Goal: Task Accomplishment & Management: Manage account settings

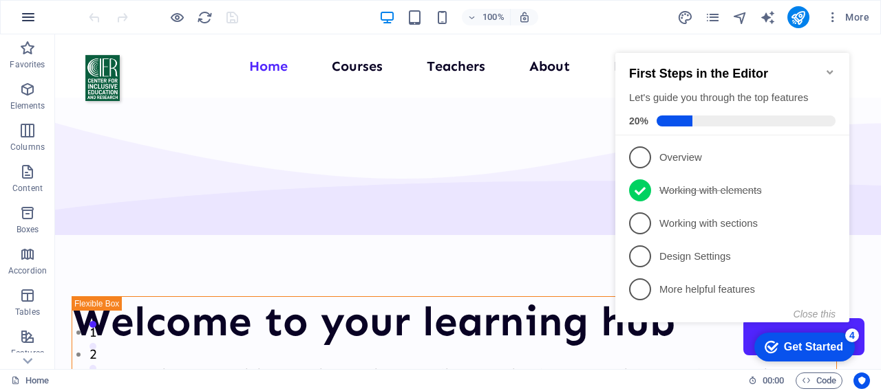
click at [29, 13] on icon "button" at bounding box center [28, 17] width 17 height 17
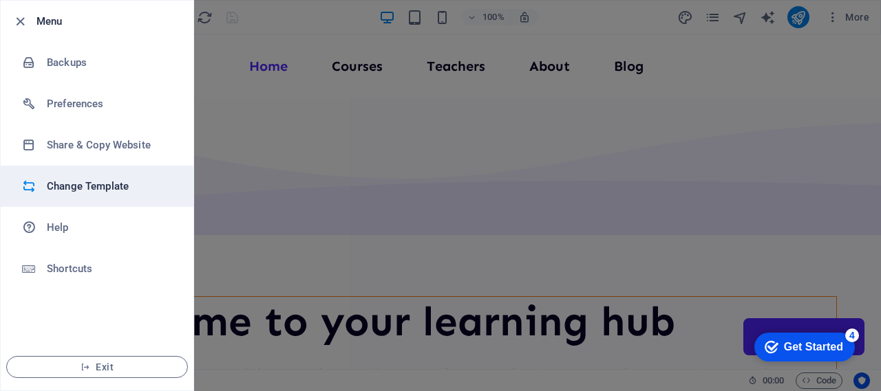
click at [77, 190] on h6 "Change Template" at bounding box center [110, 186] width 127 height 17
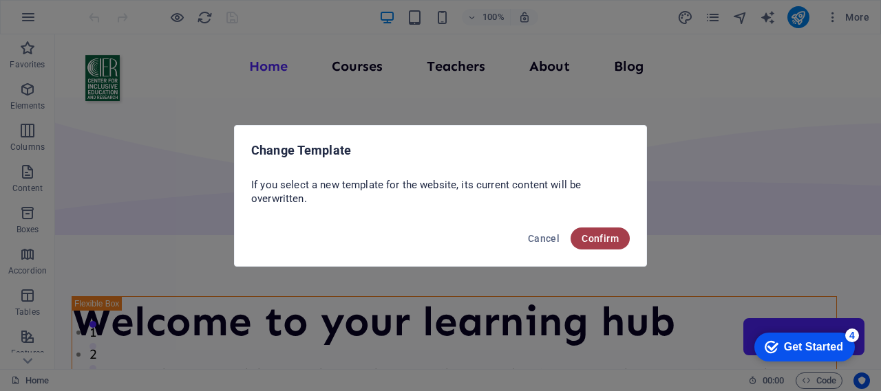
click at [590, 243] on span "Confirm" at bounding box center [599, 238] width 37 height 11
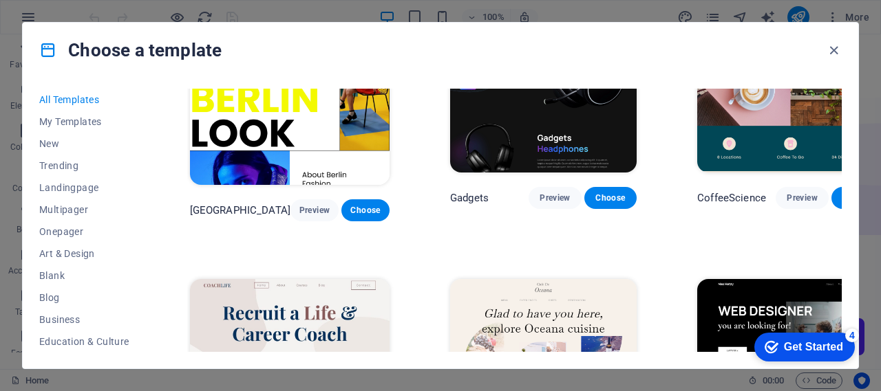
scroll to position [3165, 0]
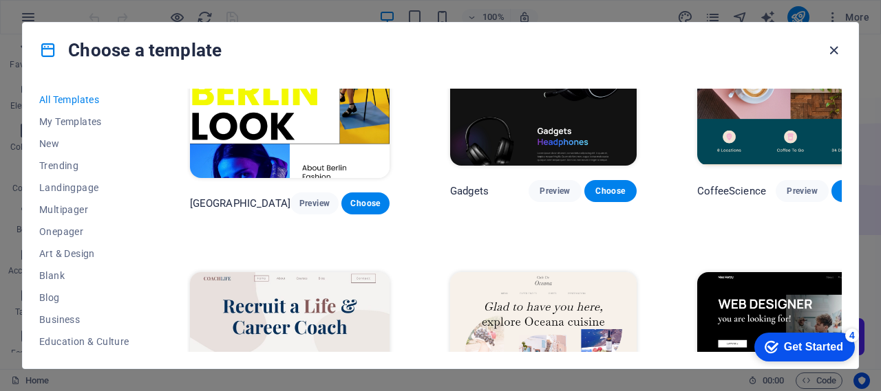
click at [834, 45] on icon "button" at bounding box center [834, 51] width 16 height 16
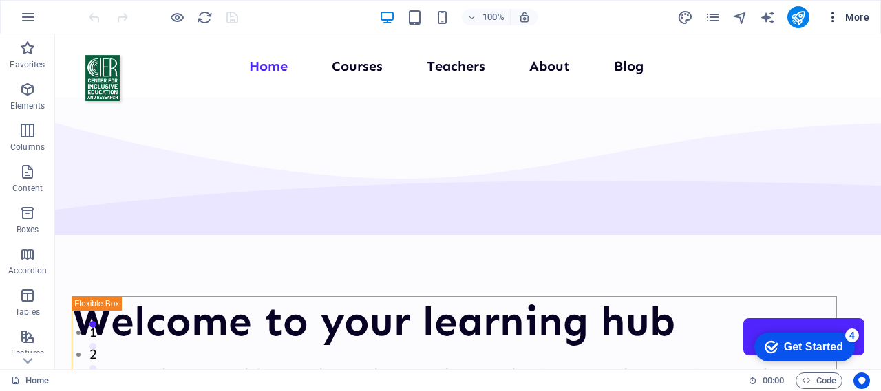
click at [834, 12] on icon "button" at bounding box center [833, 17] width 14 height 14
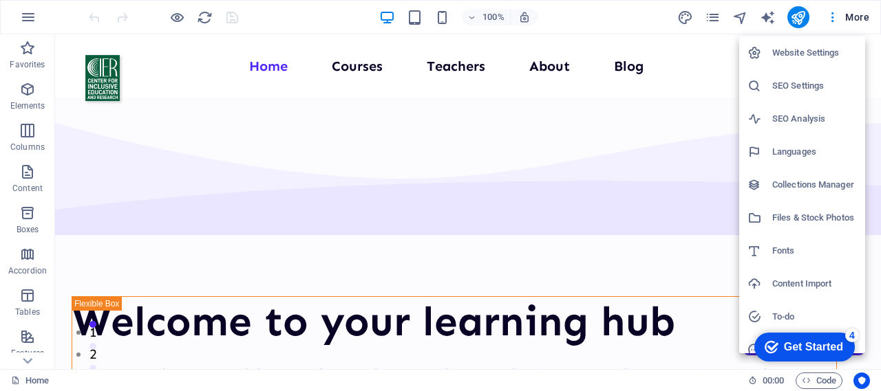
scroll to position [45, 0]
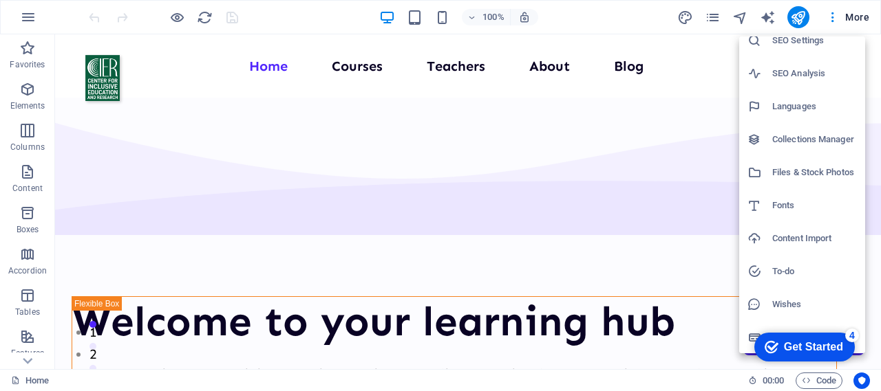
click at [837, 350] on div "Get Started" at bounding box center [813, 347] width 59 height 12
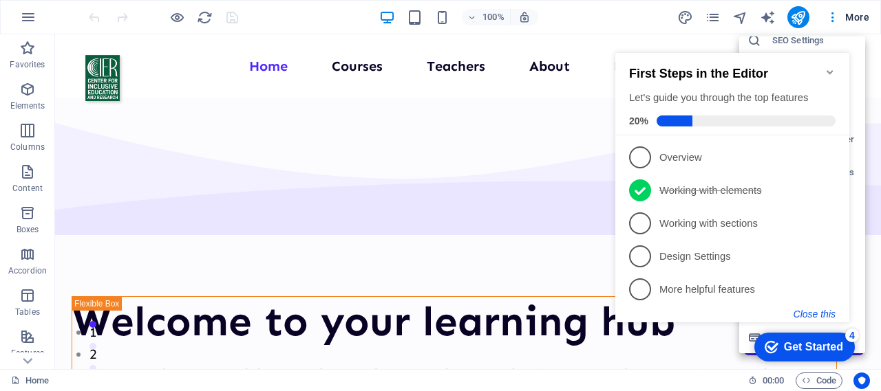
click at [815, 314] on button "Close this" at bounding box center [814, 314] width 42 height 11
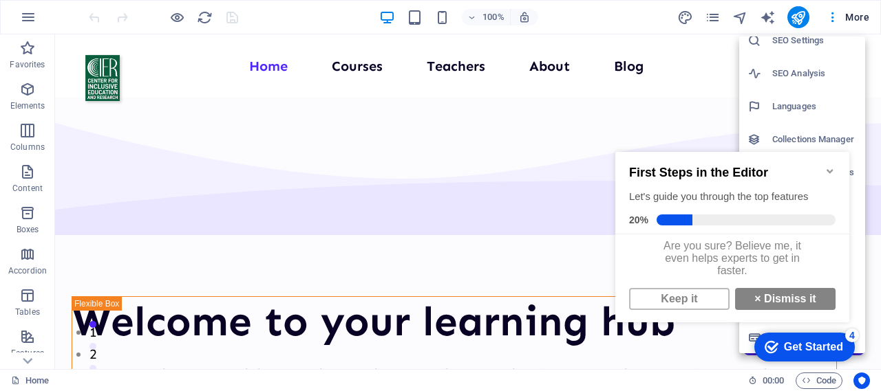
scroll to position [10, 0]
click at [764, 310] on link "× Dismiss it" at bounding box center [785, 299] width 100 height 22
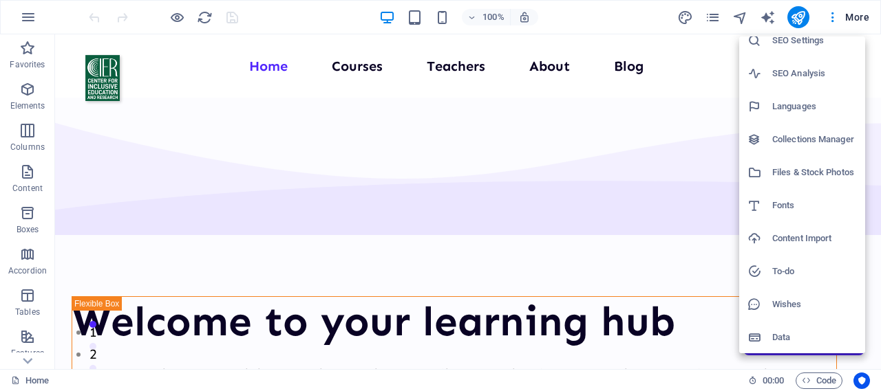
click at [790, 339] on h6 "Data" at bounding box center [814, 338] width 85 height 17
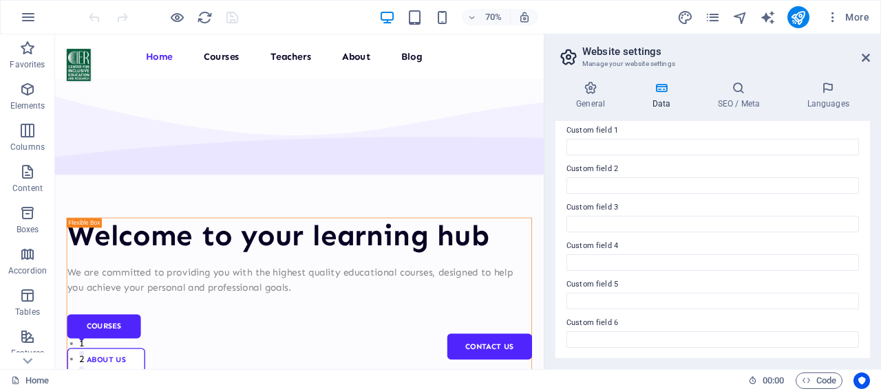
scroll to position [0, 0]
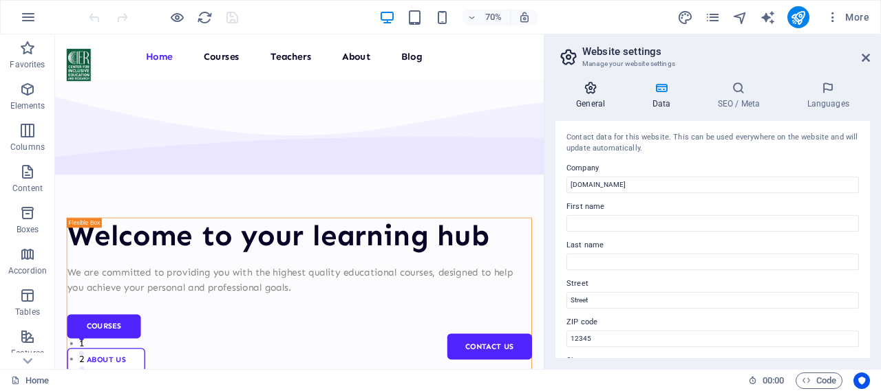
click at [592, 92] on icon at bounding box center [590, 88] width 70 height 14
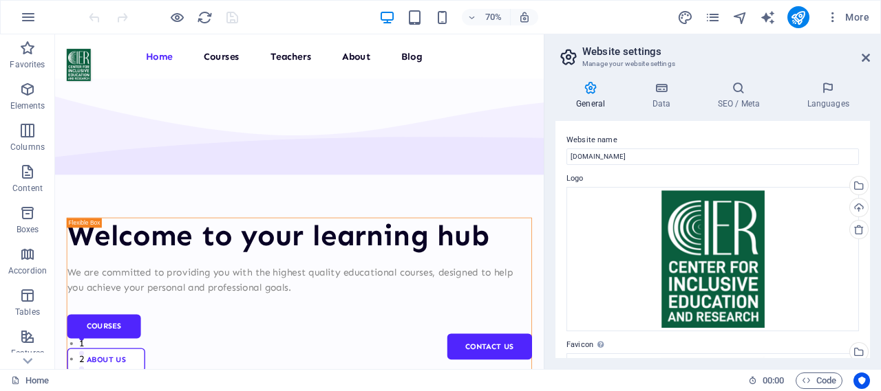
click at [614, 17] on div "70% More" at bounding box center [480, 17] width 788 height 22
click at [26, 20] on icon "button" at bounding box center [28, 17] width 17 height 17
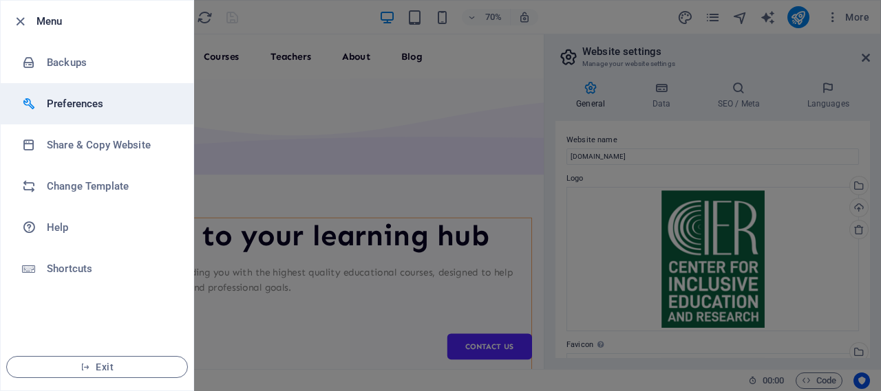
click at [85, 104] on h6 "Preferences" at bounding box center [110, 104] width 127 height 17
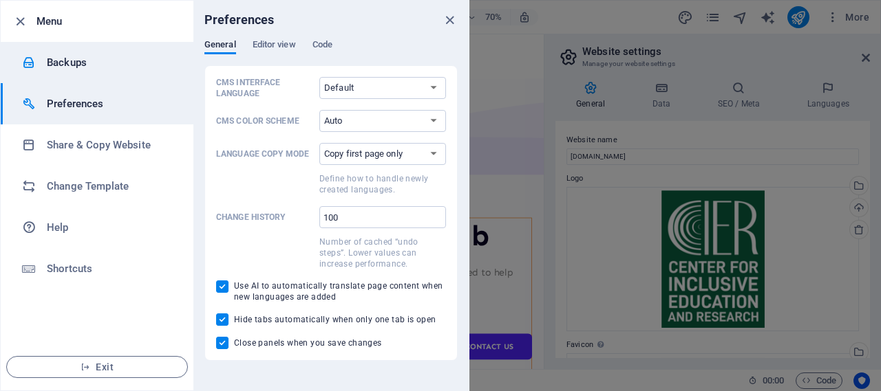
click at [120, 71] on li "Backups" at bounding box center [97, 62] width 193 height 41
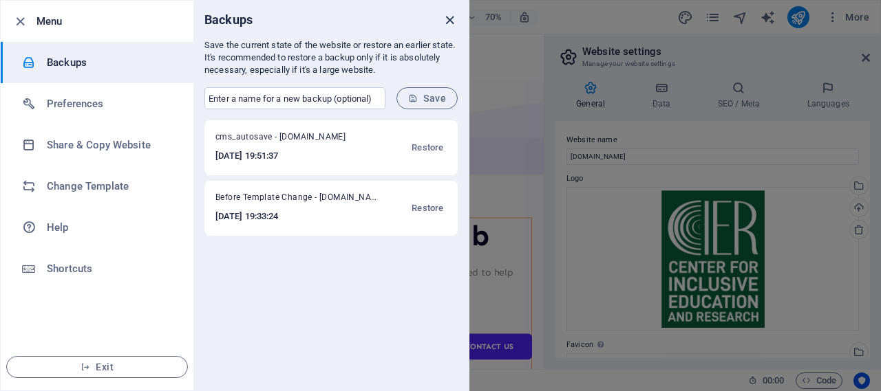
click at [446, 17] on icon "close" at bounding box center [450, 20] width 16 height 16
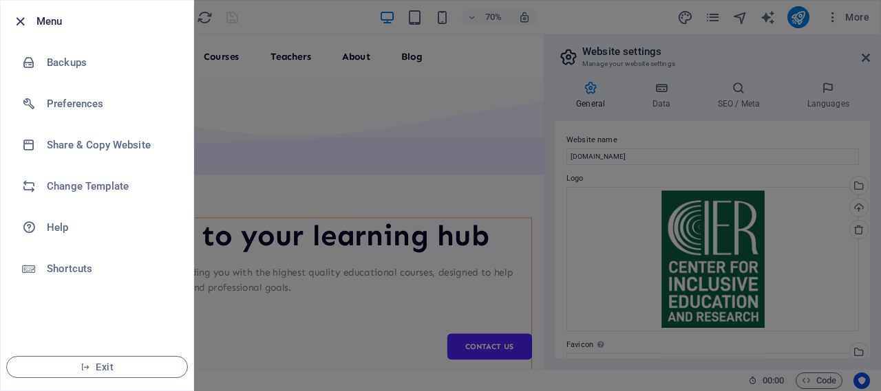
click at [21, 23] on icon "button" at bounding box center [20, 22] width 16 height 16
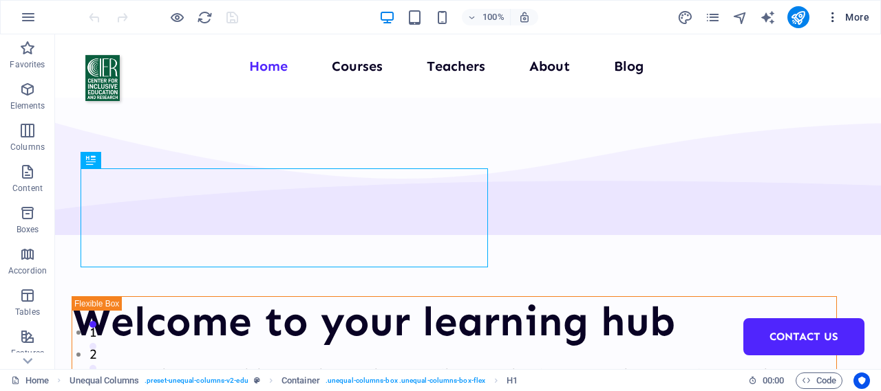
click at [839, 17] on icon "button" at bounding box center [833, 17] width 14 height 14
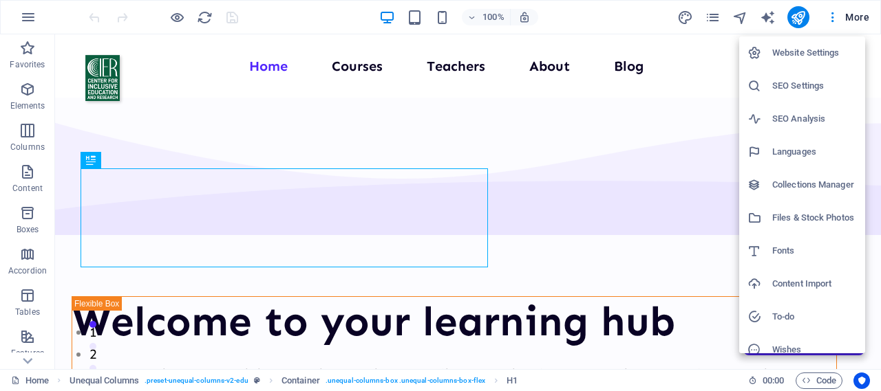
click at [799, 50] on h6 "Website Settings" at bounding box center [814, 53] width 85 height 17
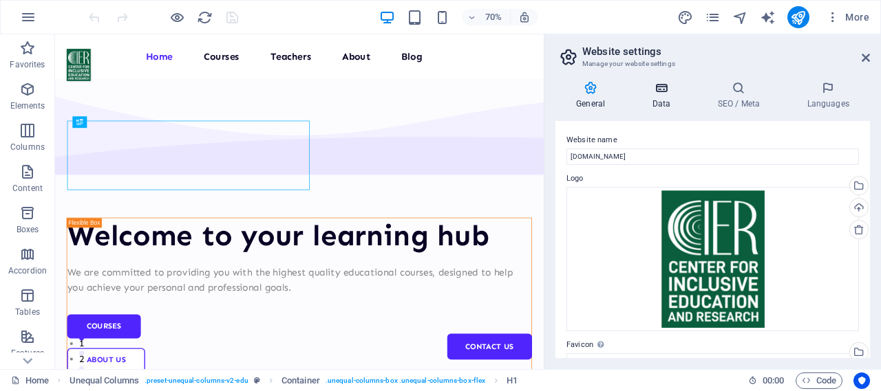
click at [663, 104] on h4 "Data" at bounding box center [663, 95] width 65 height 29
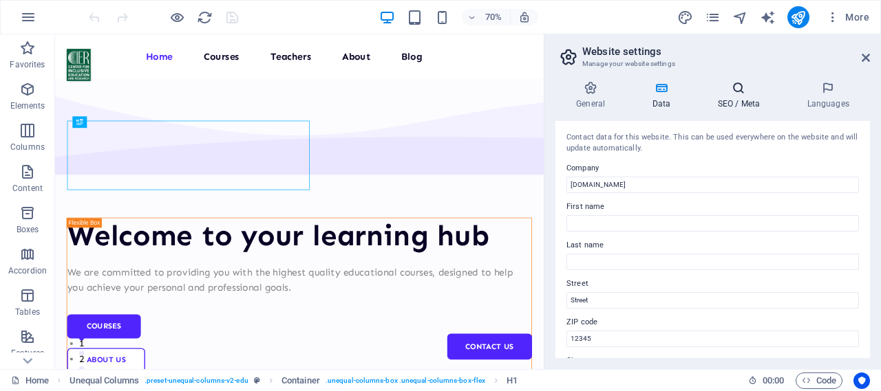
click at [734, 98] on h4 "SEO / Meta" at bounding box center [740, 95] width 89 height 29
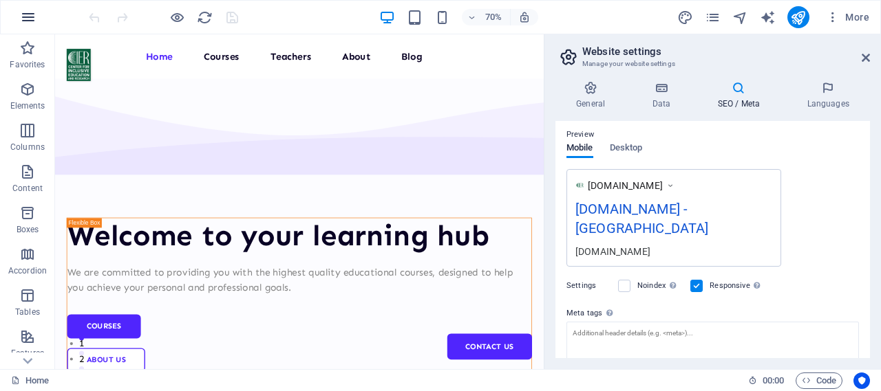
click at [27, 12] on icon "button" at bounding box center [28, 17] width 17 height 17
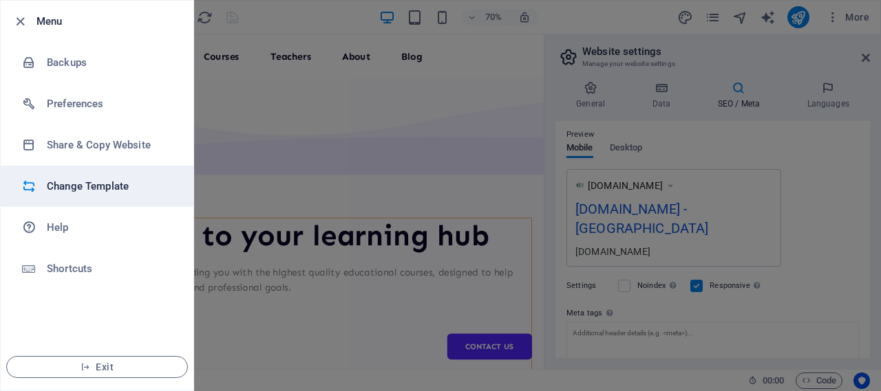
click at [92, 184] on h6 "Change Template" at bounding box center [110, 186] width 127 height 17
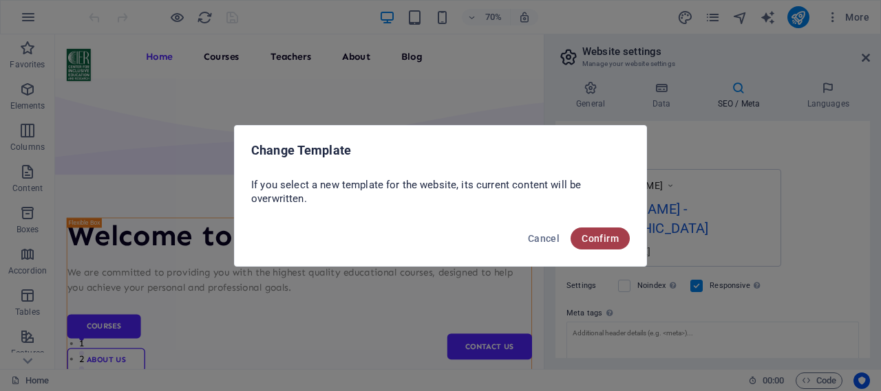
click at [589, 239] on span "Confirm" at bounding box center [599, 238] width 37 height 11
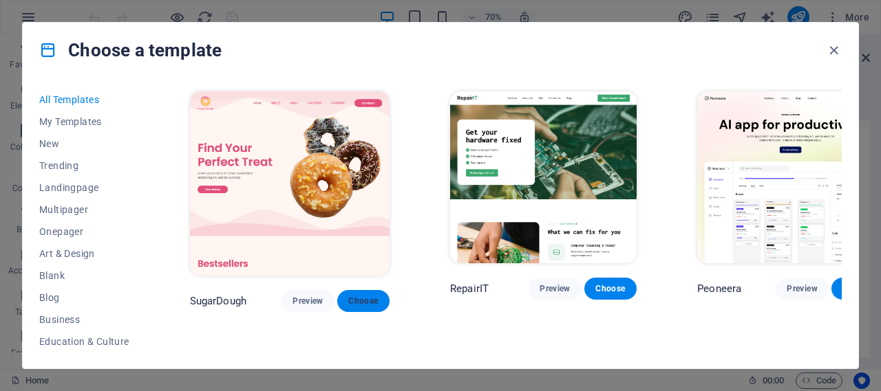
click at [337, 290] on button "Choose" at bounding box center [363, 301] width 52 height 22
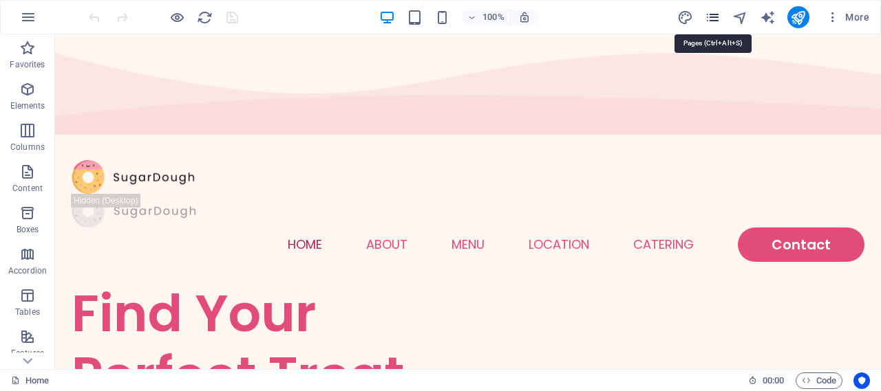
click at [714, 15] on icon "pages" at bounding box center [712, 18] width 16 height 16
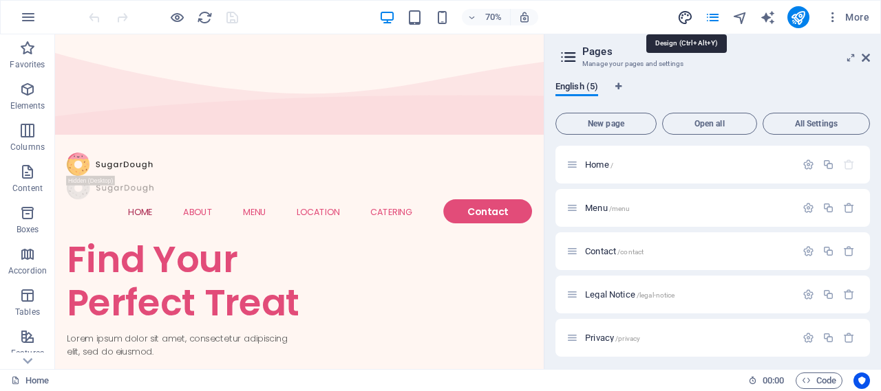
click at [684, 23] on icon "design" at bounding box center [685, 18] width 16 height 16
select select "px"
select select "300"
select select "px"
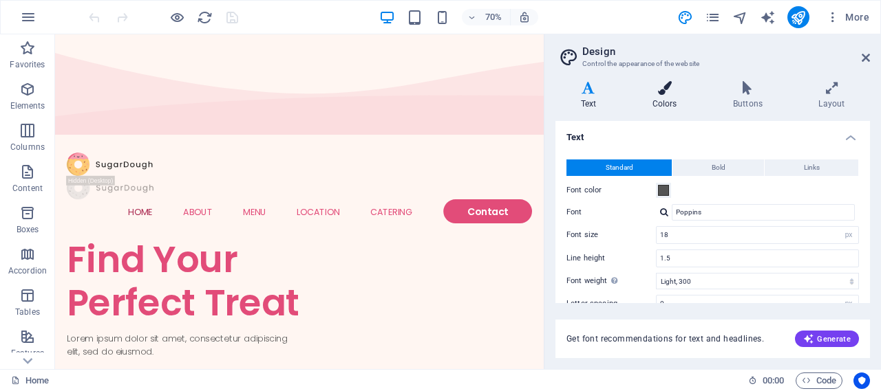
click at [675, 105] on h4 "Colors" at bounding box center [667, 95] width 80 height 29
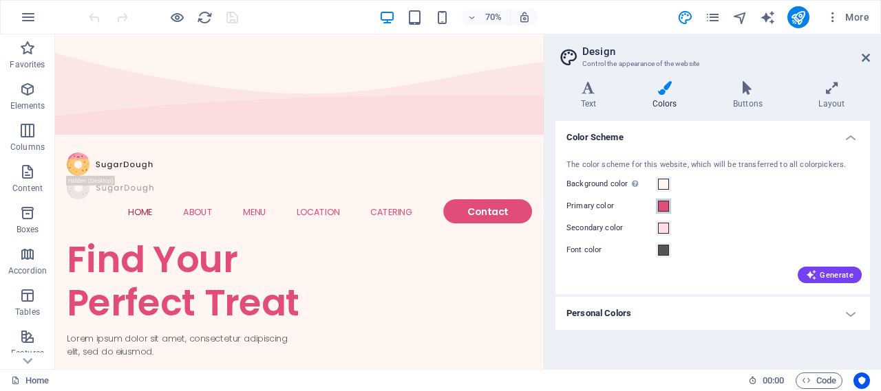
click at [663, 211] on span at bounding box center [663, 206] width 11 height 11
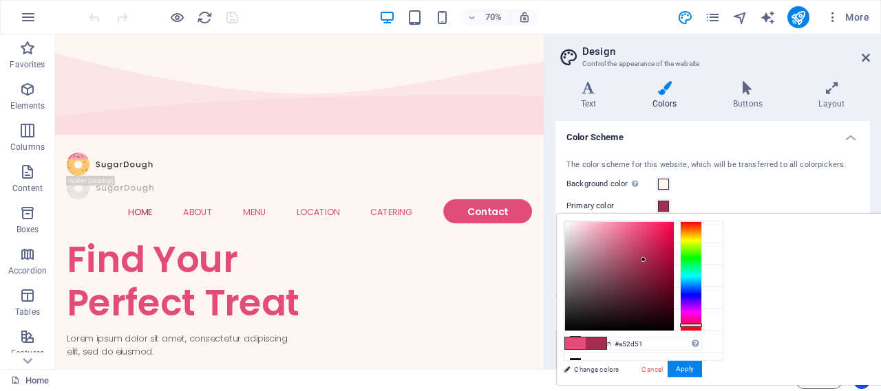
click at [674, 259] on div at bounding box center [619, 276] width 109 height 109
click at [702, 235] on div at bounding box center [691, 277] width 22 height 110
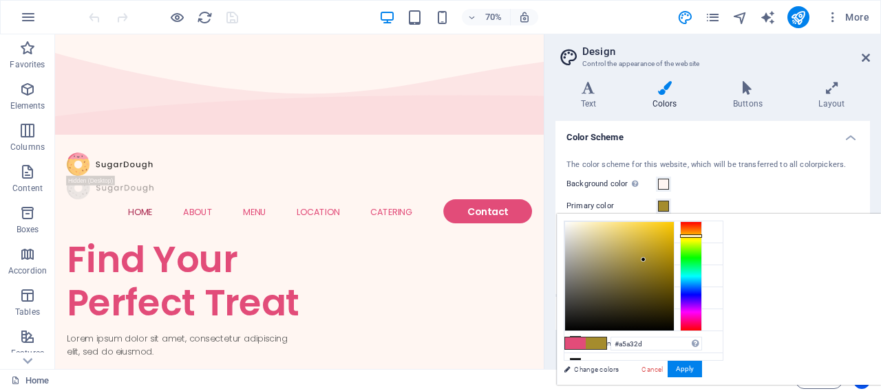
click at [702, 239] on div at bounding box center [691, 277] width 22 height 110
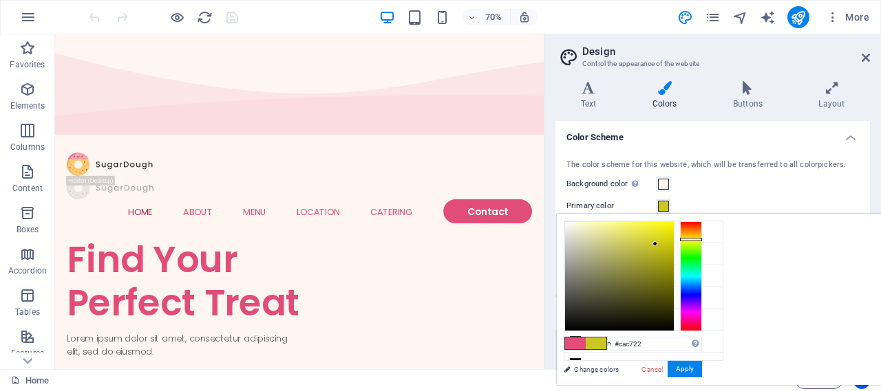
click at [674, 244] on div at bounding box center [619, 276] width 109 height 109
click at [702, 370] on button "Apply" at bounding box center [684, 369] width 34 height 17
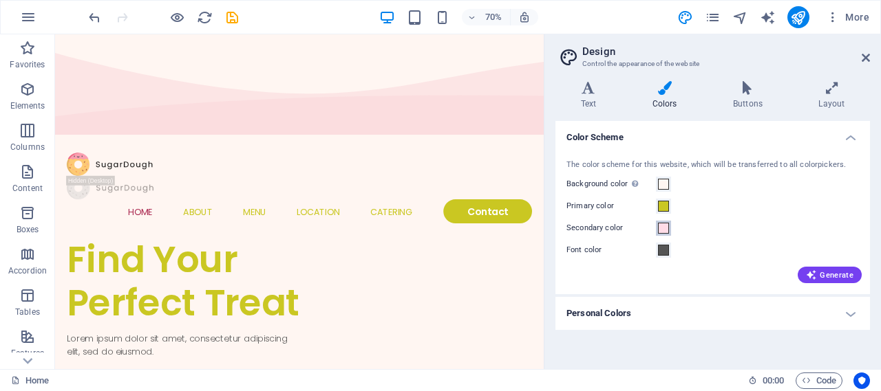
click at [665, 226] on span at bounding box center [663, 228] width 11 height 11
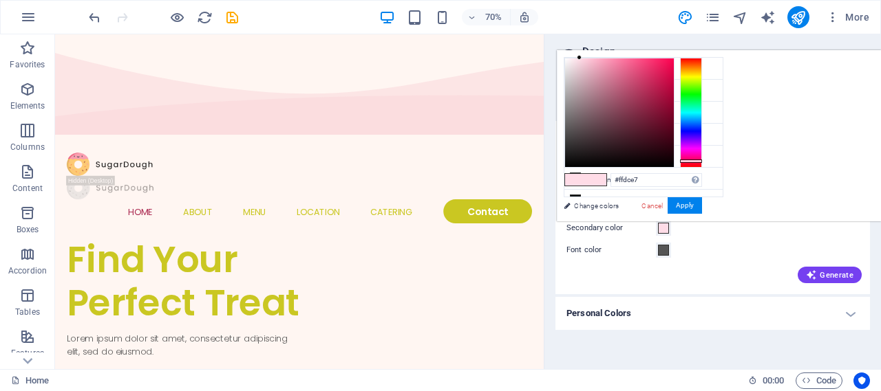
click at [703, 239] on div "The color scheme for this website, which will be transferred to all colorpicker…" at bounding box center [712, 220] width 320 height 149
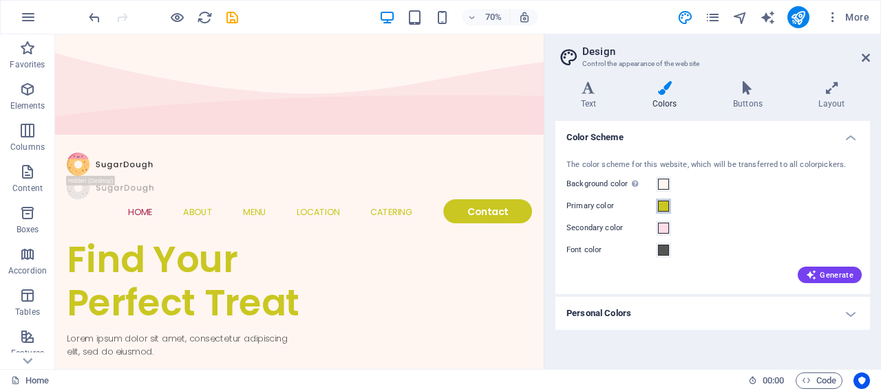
click at [662, 205] on span at bounding box center [663, 206] width 11 height 11
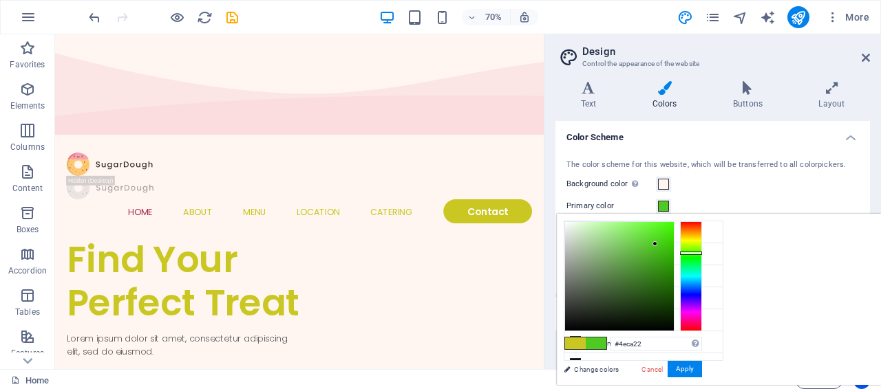
click at [702, 252] on div at bounding box center [691, 277] width 22 height 110
type input "#195e00"
drag, startPoint x: 826, startPoint y: 244, endPoint x: 848, endPoint y: 290, distance: 50.2
click at [702, 290] on div at bounding box center [633, 277] width 138 height 110
click at [702, 370] on button "Apply" at bounding box center [684, 369] width 34 height 17
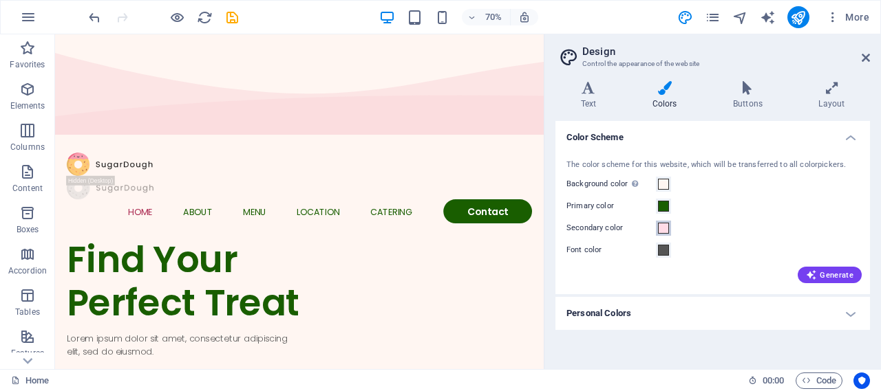
click at [662, 228] on span at bounding box center [663, 228] width 11 height 11
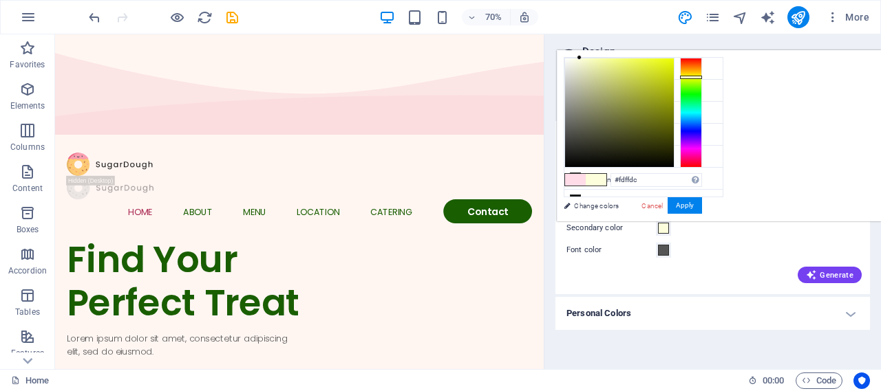
click at [702, 76] on div at bounding box center [691, 113] width 22 height 110
click at [702, 74] on div at bounding box center [691, 113] width 22 height 110
type input "#e6d300"
drag, startPoint x: 748, startPoint y: 54, endPoint x: 846, endPoint y: 67, distance: 99.2
click at [676, 67] on div at bounding box center [673, 67] width 5 height 5
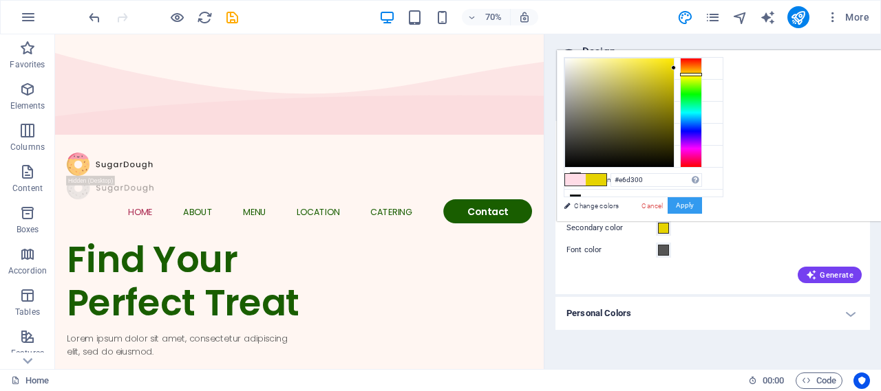
click at [702, 204] on button "Apply" at bounding box center [684, 205] width 34 height 17
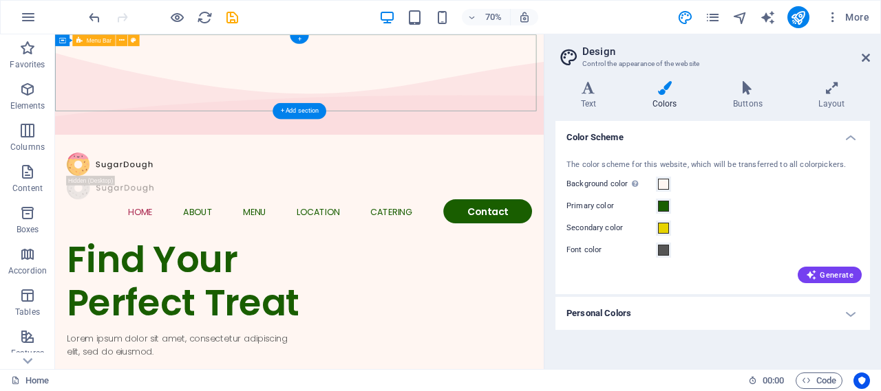
click at [549, 183] on div "Home About Menu Location Catering Contact" at bounding box center [404, 254] width 698 height 143
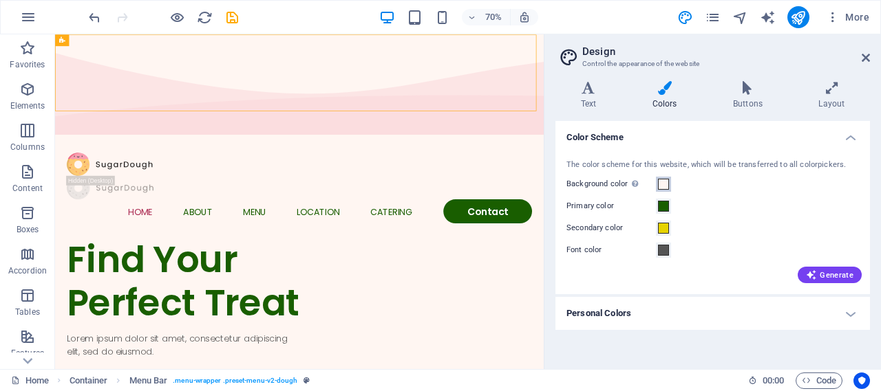
click at [666, 183] on span at bounding box center [663, 184] width 11 height 11
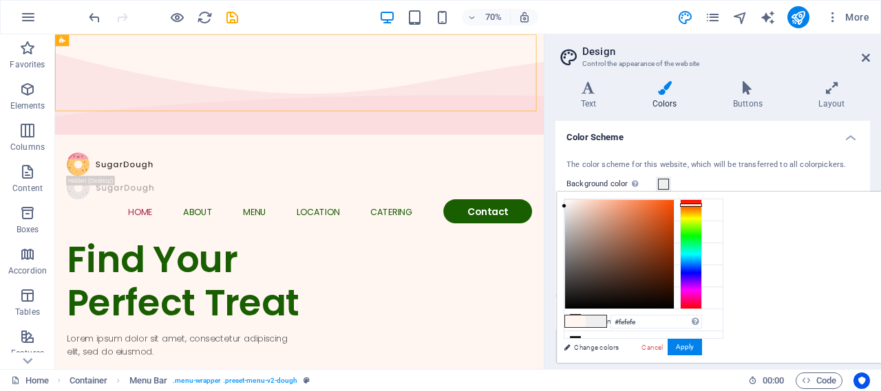
type input "#ffffff"
drag, startPoint x: 742, startPoint y: 199, endPoint x: 731, endPoint y: 193, distance: 12.3
click at [709, 193] on div "#ffffff Supported formats #0852ed rgb(8, 82, 237) rgba(8, 82, 237, 90%) hsv(221…" at bounding box center [633, 378] width 152 height 370
click at [702, 346] on button "Apply" at bounding box center [684, 347] width 34 height 17
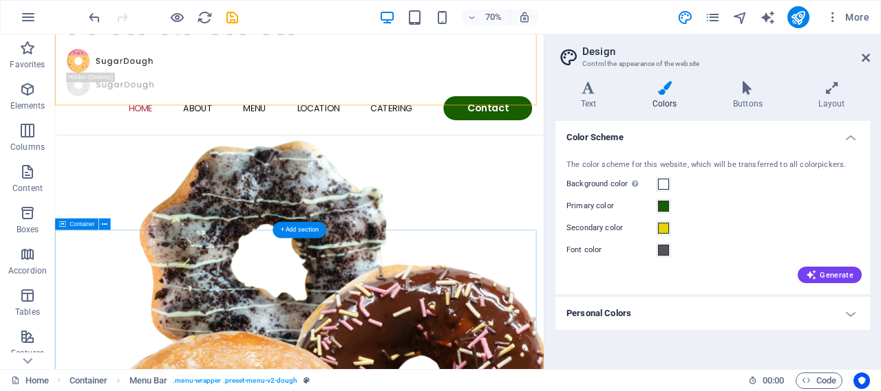
scroll to position [267, 0]
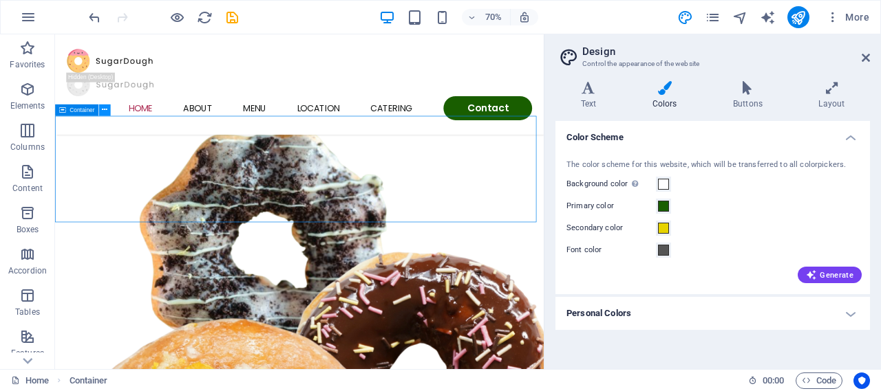
click at [104, 110] on icon at bounding box center [105, 110] width 6 height 10
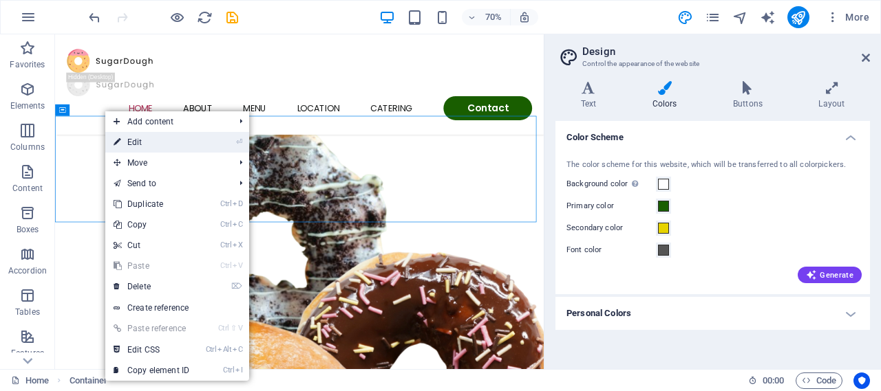
click at [153, 142] on link "⏎ Edit" at bounding box center [151, 142] width 92 height 21
select select "multiple-waves"
select select "vh"
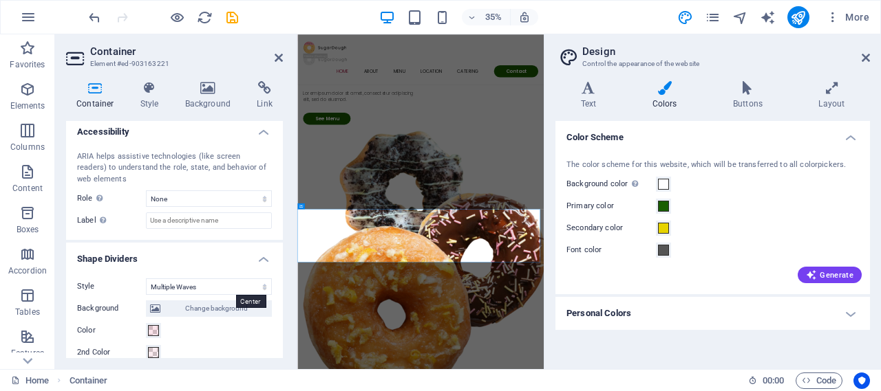
scroll to position [372, 0]
click at [153, 96] on h4 "Style" at bounding box center [152, 95] width 45 height 29
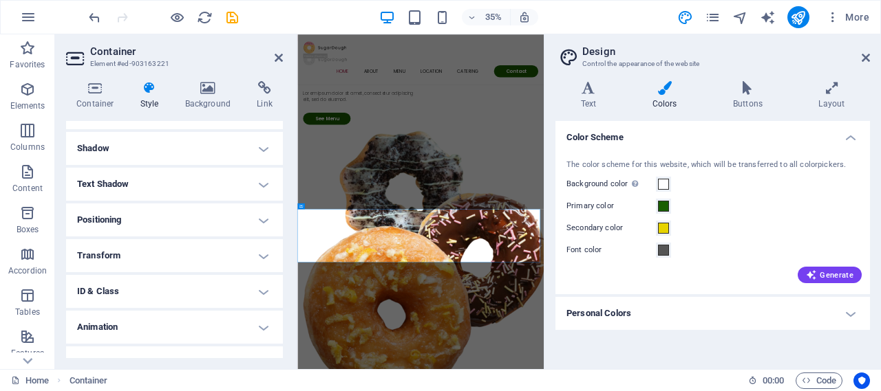
scroll to position [180, 0]
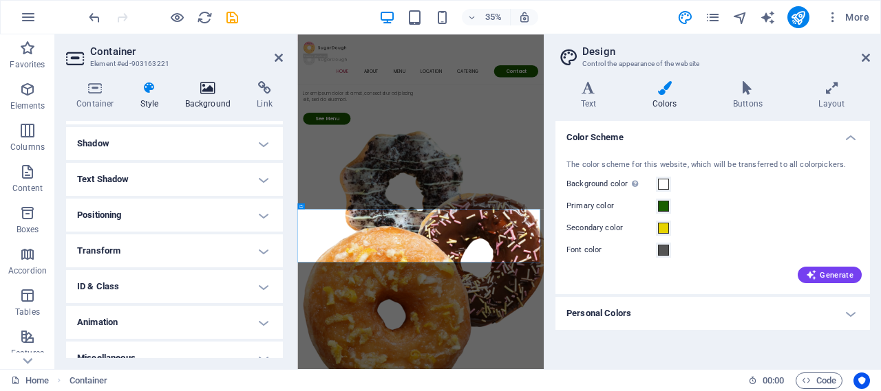
click at [206, 103] on h4 "Background" at bounding box center [211, 95] width 72 height 29
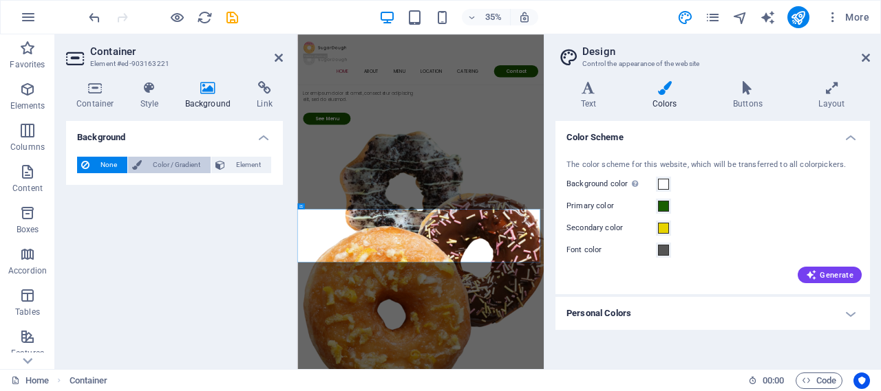
click at [165, 165] on span "Color / Gradient" at bounding box center [176, 165] width 61 height 17
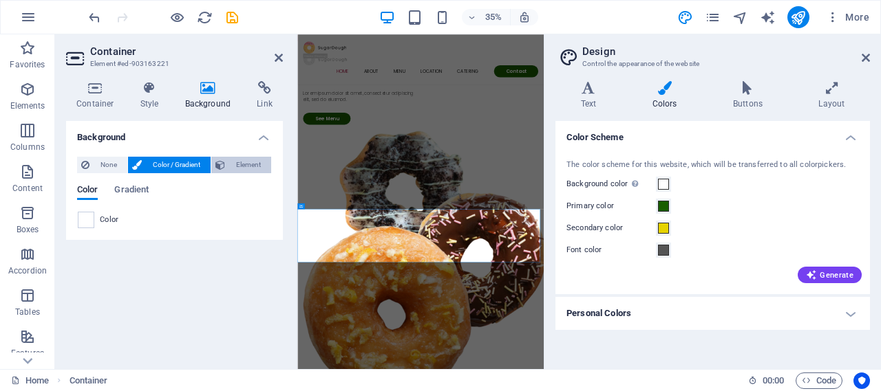
click at [237, 162] on span "Element" at bounding box center [248, 165] width 38 height 17
click at [275, 54] on icon at bounding box center [279, 57] width 8 height 11
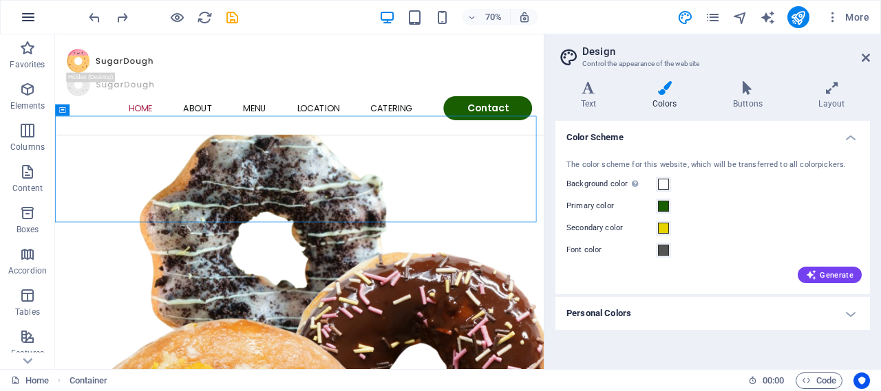
click at [31, 19] on icon "button" at bounding box center [28, 17] width 17 height 17
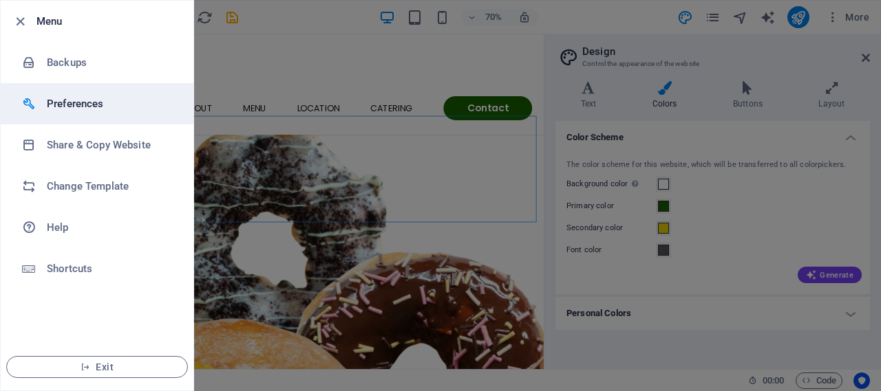
click at [85, 109] on h6 "Preferences" at bounding box center [110, 104] width 127 height 17
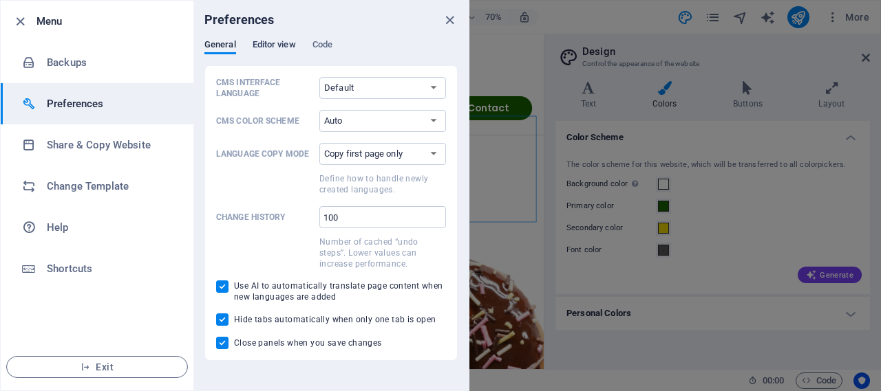
click at [268, 42] on span "Editor view" at bounding box center [273, 45] width 43 height 19
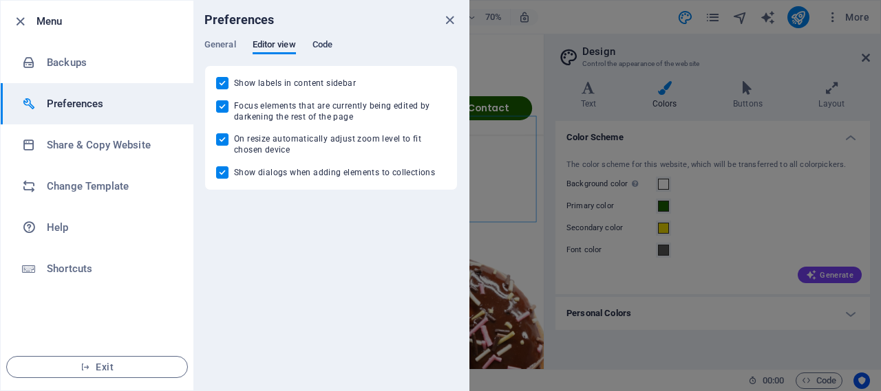
click at [319, 45] on span "Code" at bounding box center [322, 45] width 20 height 19
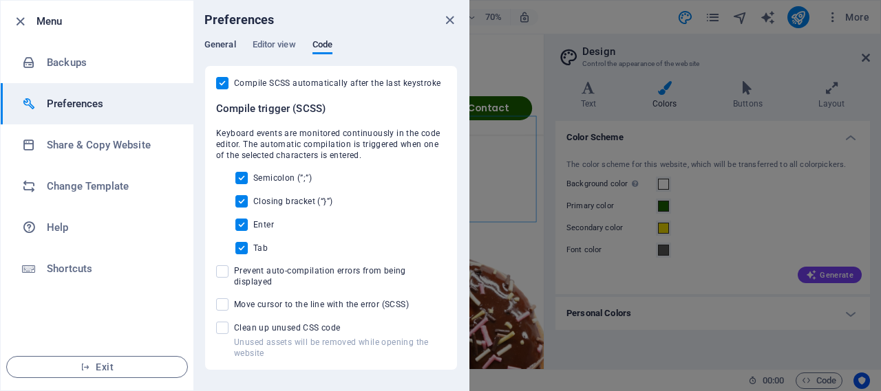
click at [221, 50] on span "General" at bounding box center [220, 45] width 32 height 19
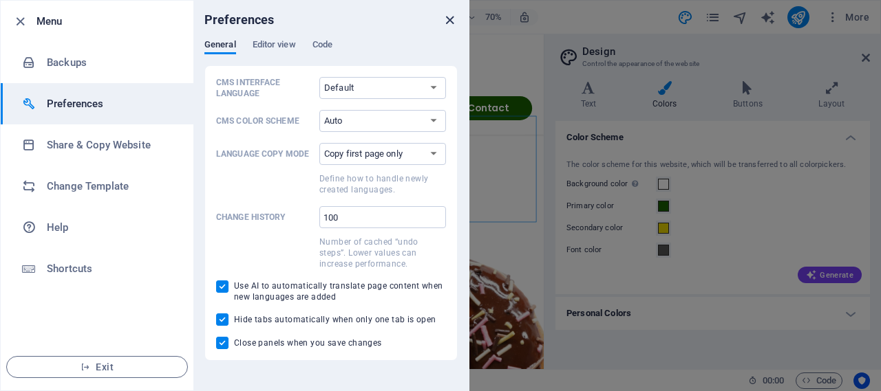
click at [451, 16] on icon "close" at bounding box center [450, 20] width 16 height 16
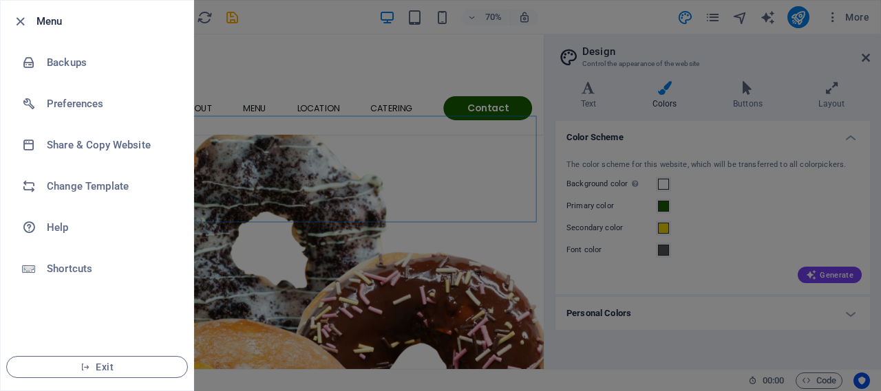
click at [560, 21] on div at bounding box center [440, 195] width 881 height 391
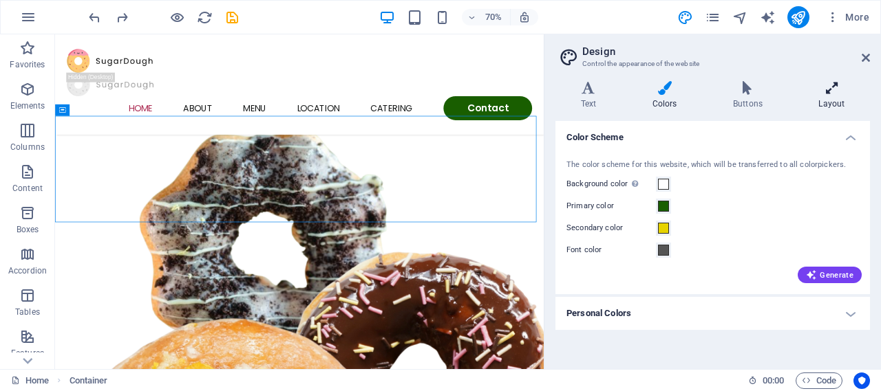
click at [839, 97] on h4 "Layout" at bounding box center [831, 95] width 76 height 29
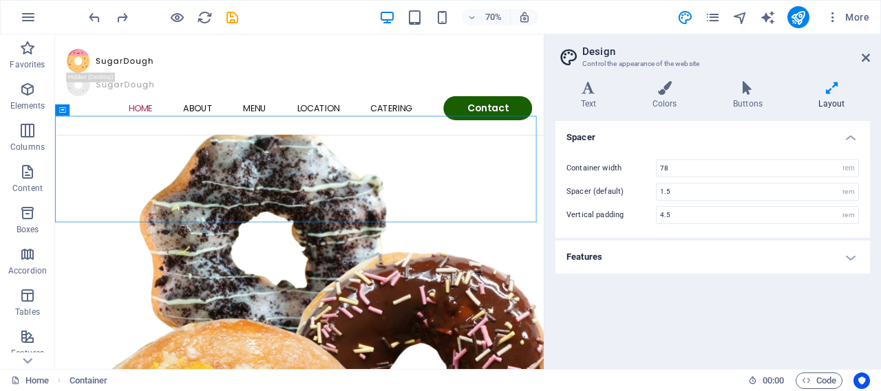
click at [791, 270] on h4 "Features" at bounding box center [712, 257] width 314 height 33
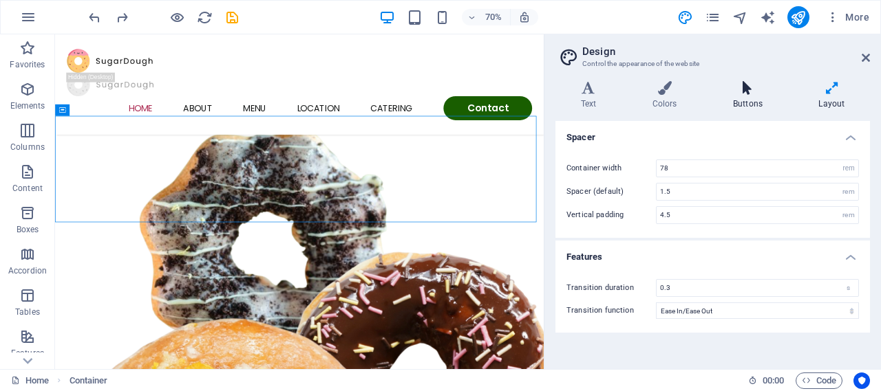
click at [746, 107] on h4 "Buttons" at bounding box center [749, 95] width 85 height 29
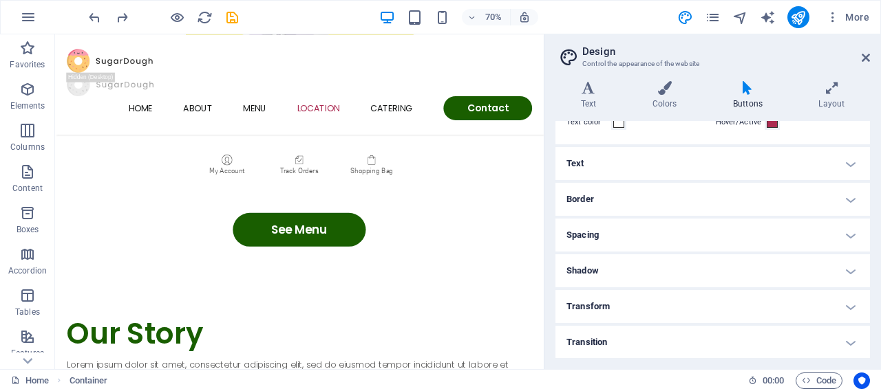
scroll to position [0, 0]
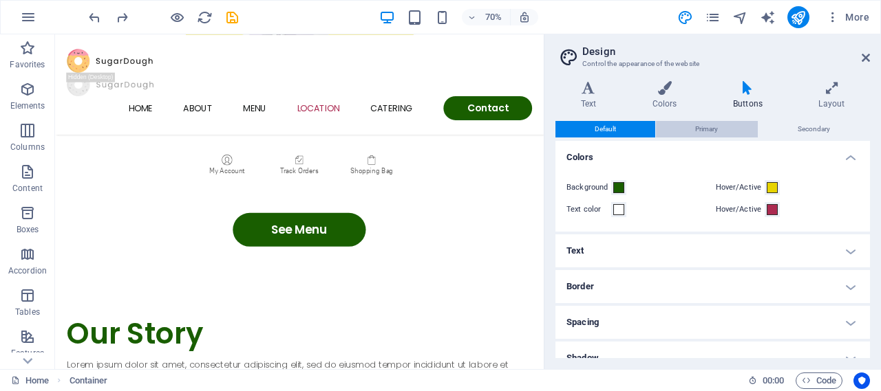
click at [698, 126] on span "Primary" at bounding box center [706, 129] width 23 height 17
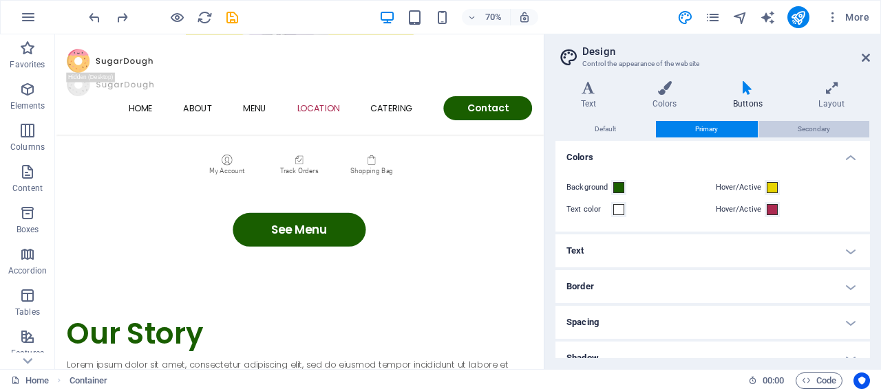
click at [802, 128] on span "Secondary" at bounding box center [813, 129] width 32 height 17
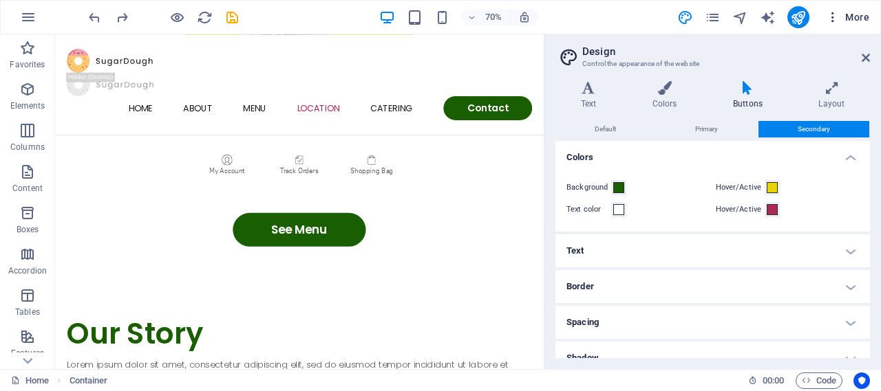
click at [835, 17] on icon "button" at bounding box center [833, 17] width 14 height 14
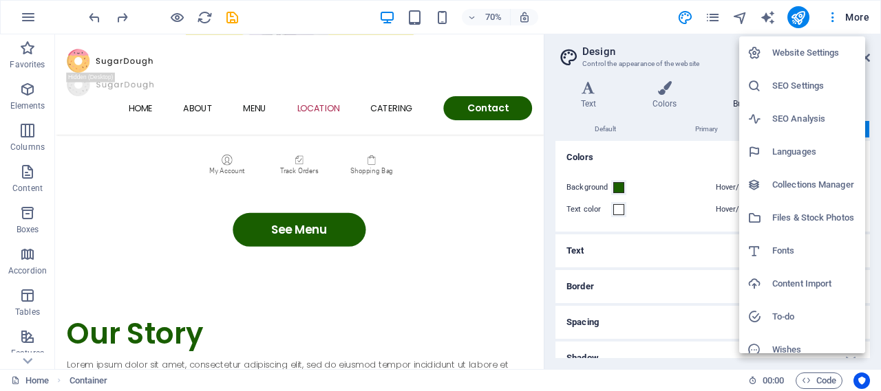
click at [801, 61] on h6 "Website Settings" at bounding box center [814, 53] width 85 height 17
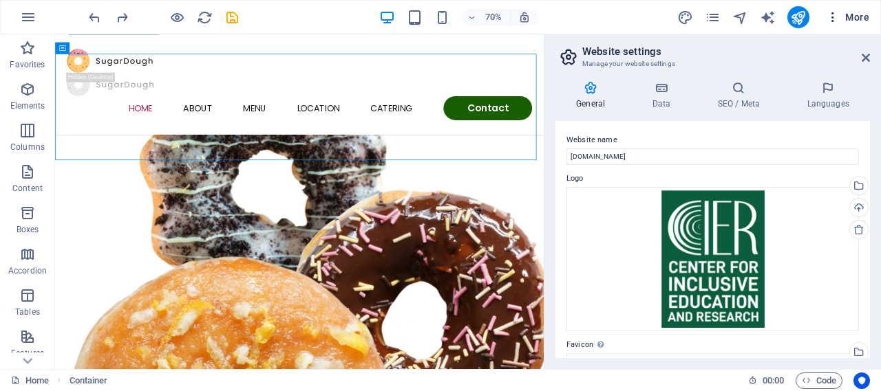
click at [849, 12] on span "More" at bounding box center [847, 17] width 43 height 14
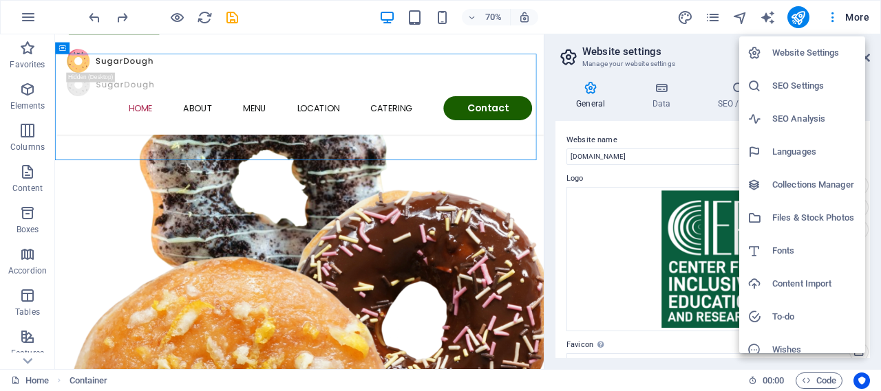
scroll to position [45, 0]
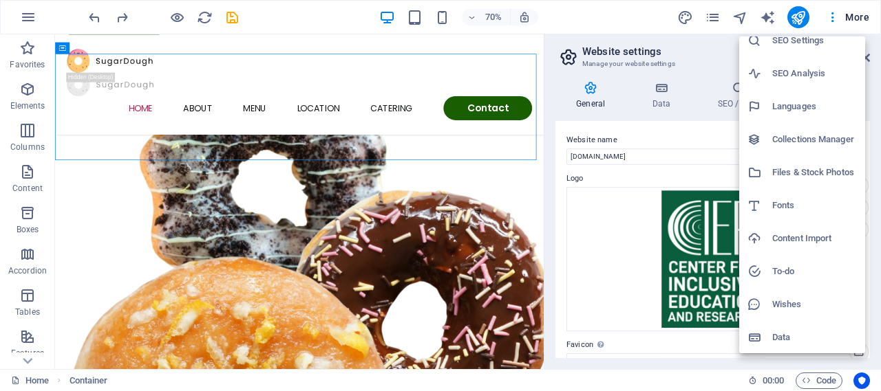
click at [782, 339] on h6 "Data" at bounding box center [814, 338] width 85 height 17
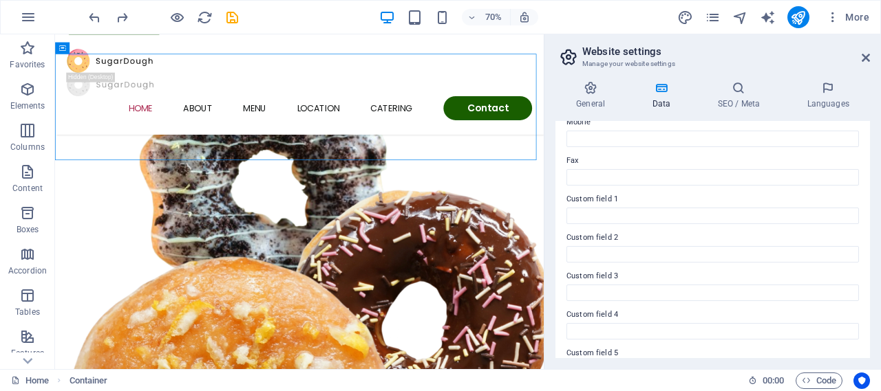
scroll to position [0, 0]
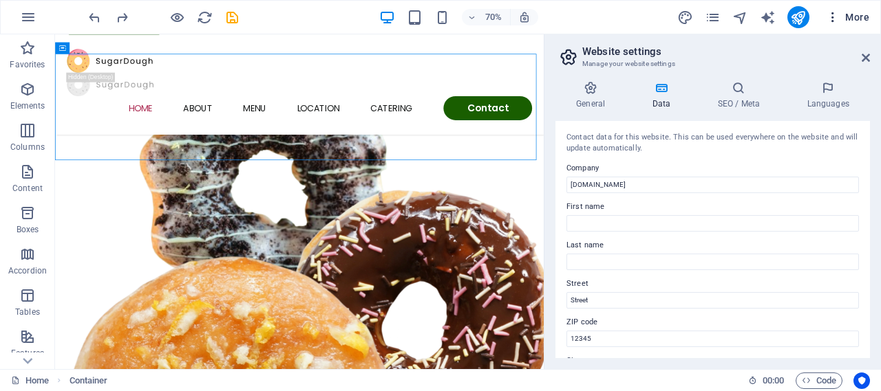
click at [832, 13] on icon "button" at bounding box center [833, 17] width 14 height 14
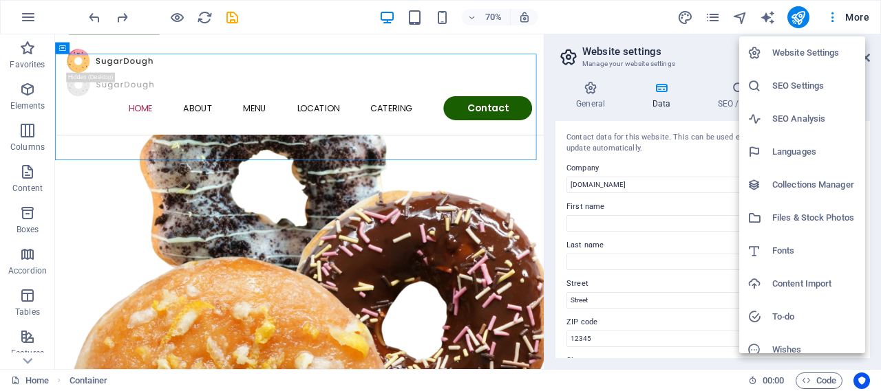
click at [799, 254] on h6 "Fonts" at bounding box center [814, 251] width 85 height 17
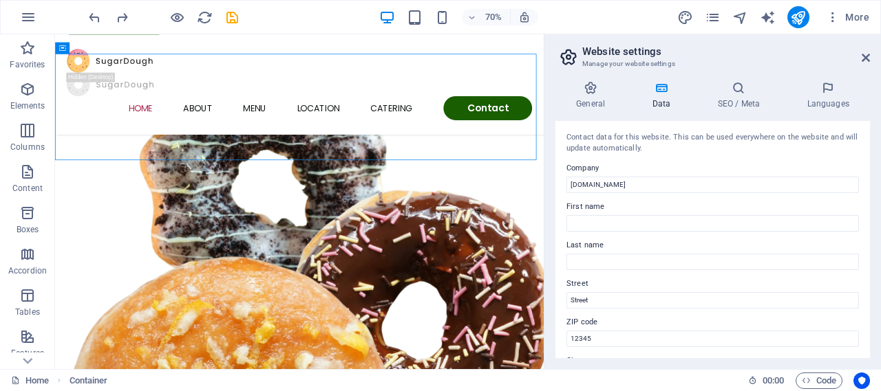
select select "popularity"
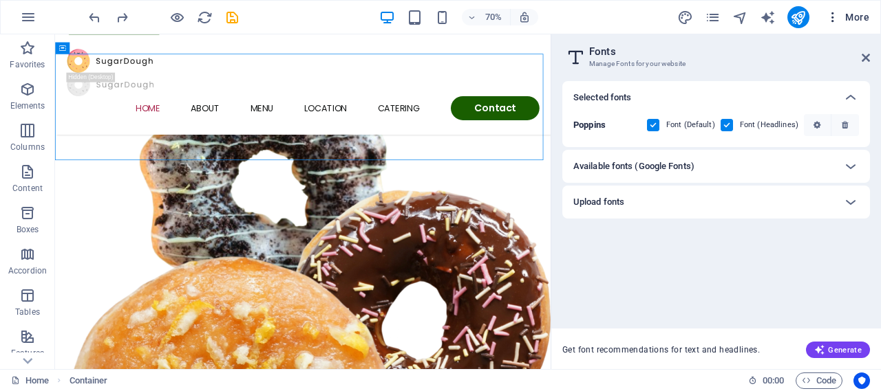
click at [835, 16] on icon "button" at bounding box center [833, 17] width 14 height 14
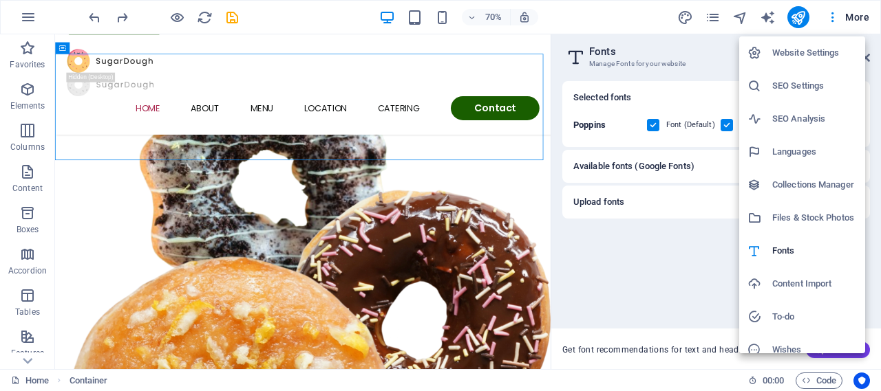
scroll to position [45, 0]
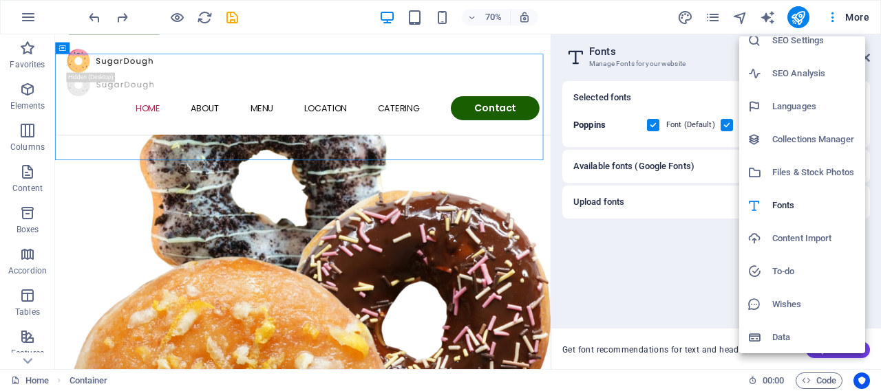
click at [795, 270] on h6 "To-do" at bounding box center [814, 271] width 85 height 17
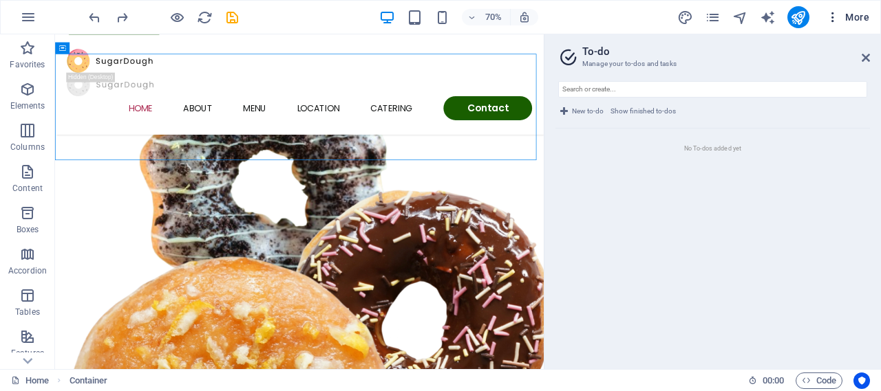
click at [834, 19] on icon "button" at bounding box center [833, 17] width 14 height 14
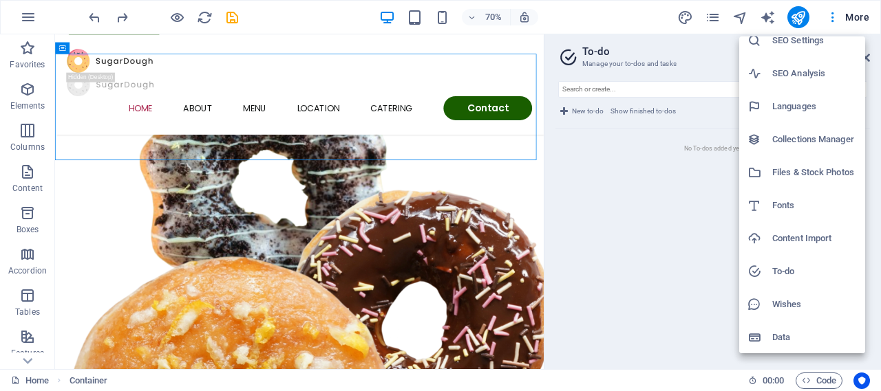
scroll to position [0, 0]
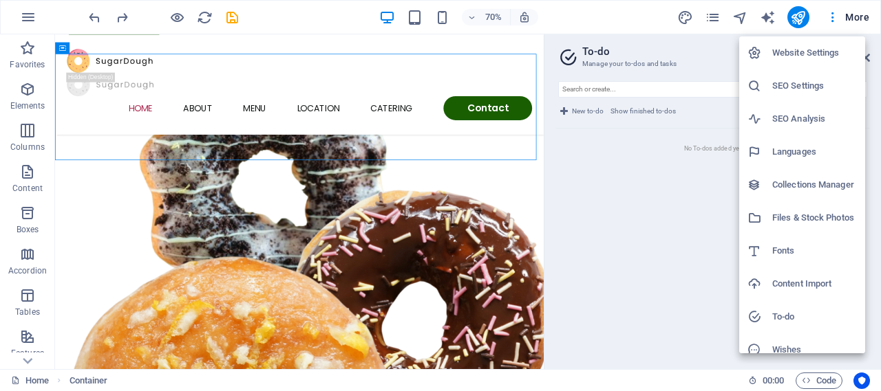
click at [795, 50] on h6 "Website Settings" at bounding box center [814, 53] width 85 height 17
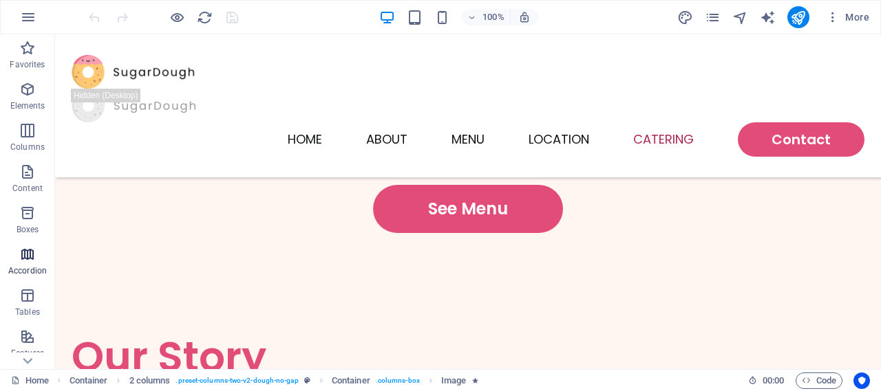
scroll to position [283, 0]
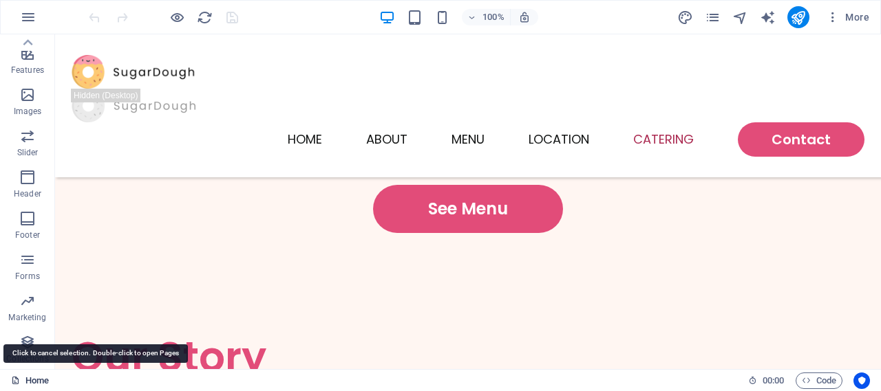
click at [32, 378] on link "Home" at bounding box center [30, 381] width 38 height 17
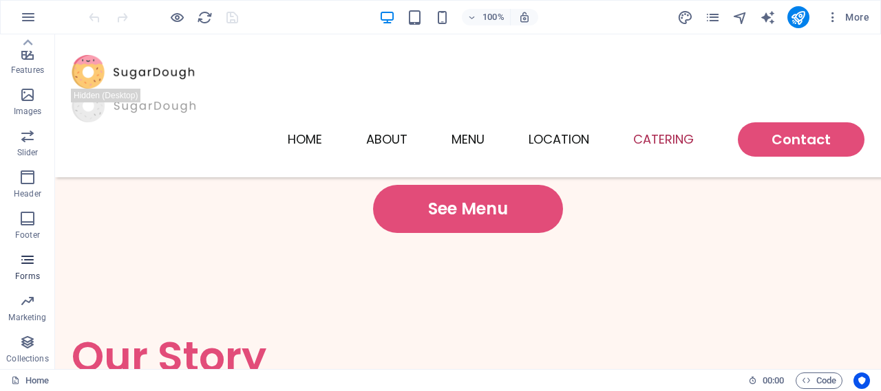
click at [28, 263] on icon "button" at bounding box center [27, 260] width 17 height 17
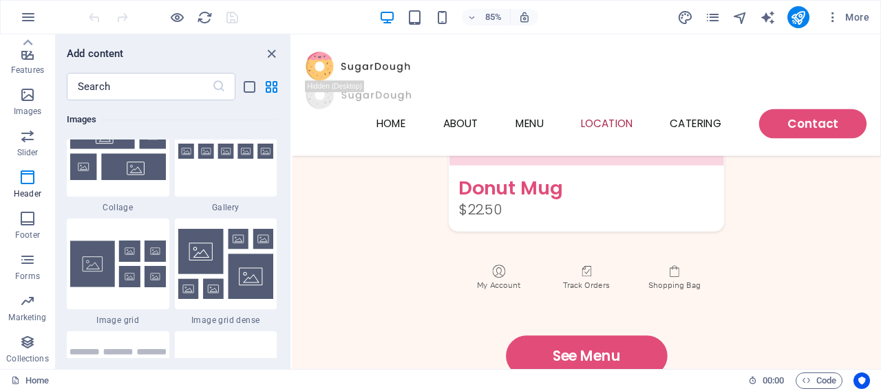
scroll to position [6938, 0]
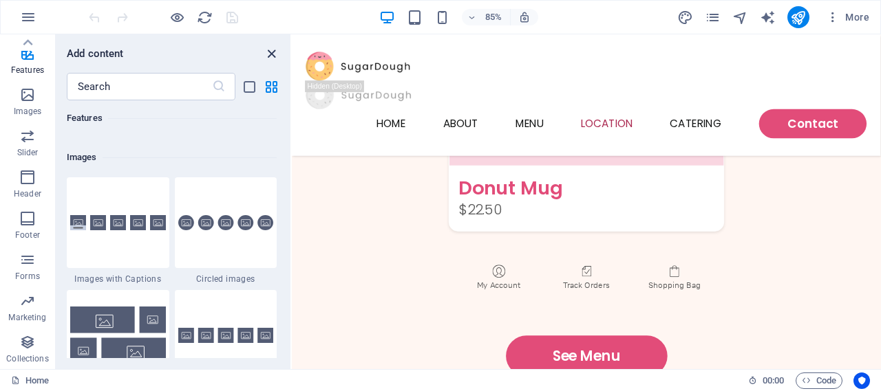
click at [274, 54] on icon "close panel" at bounding box center [271, 54] width 16 height 16
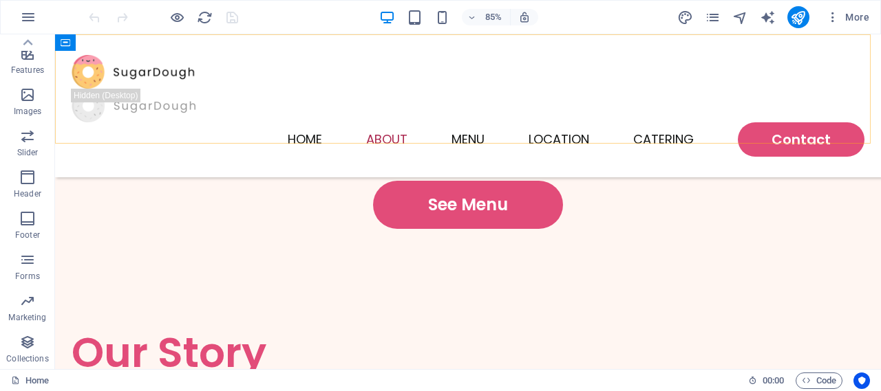
scroll to position [2551, 0]
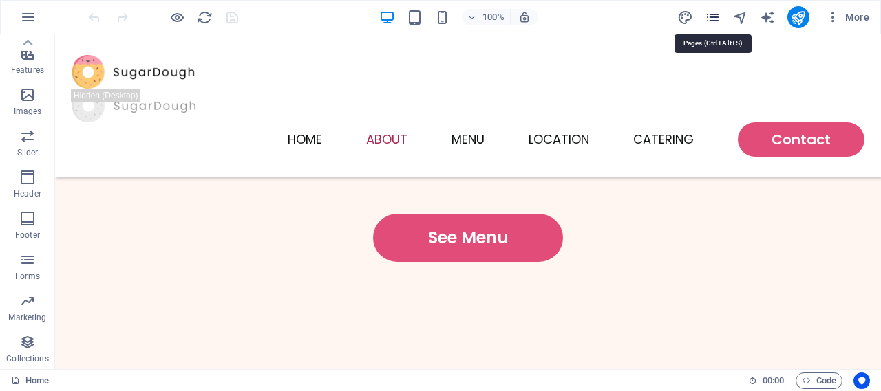
click at [717, 20] on icon "pages" at bounding box center [712, 18] width 16 height 16
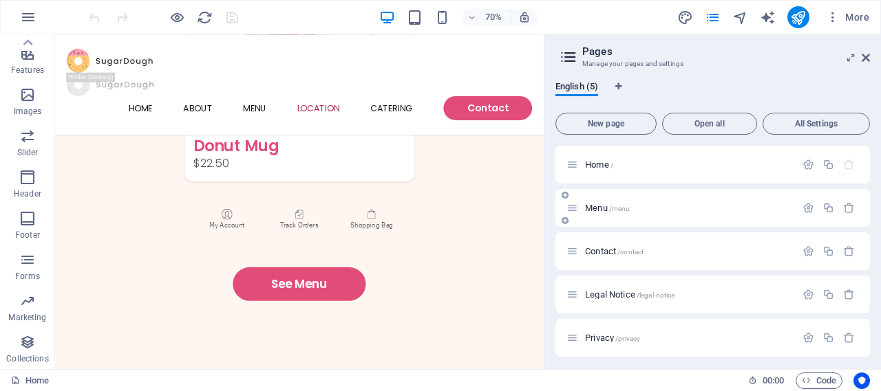
scroll to position [4, 0]
click at [800, 120] on span "All Settings" at bounding box center [815, 124] width 95 height 8
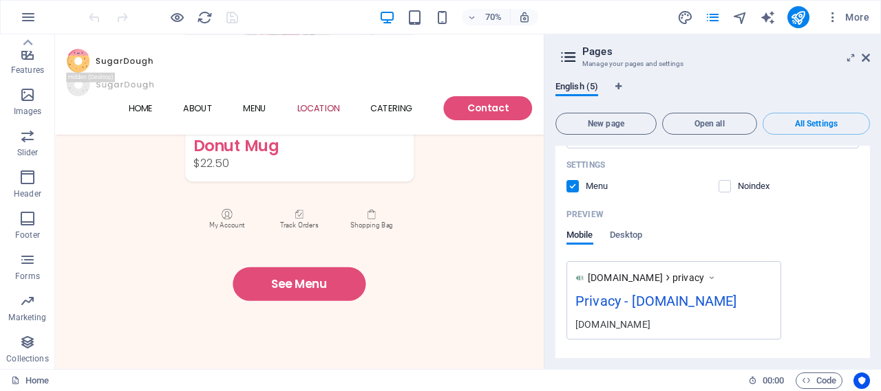
scroll to position [2565, 0]
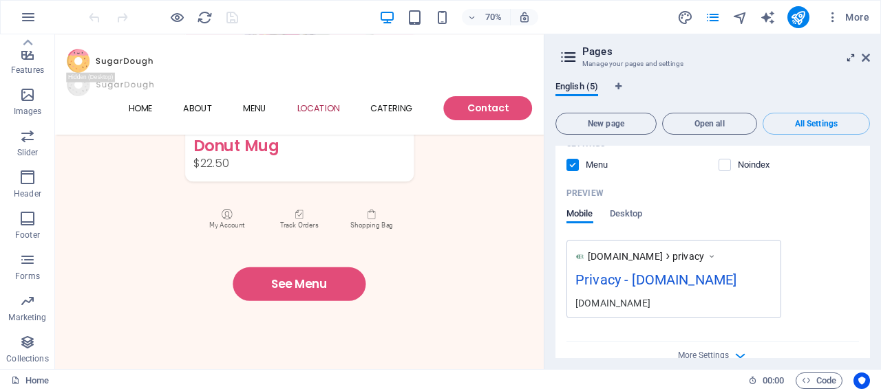
click at [850, 59] on icon at bounding box center [850, 57] width 0 height 11
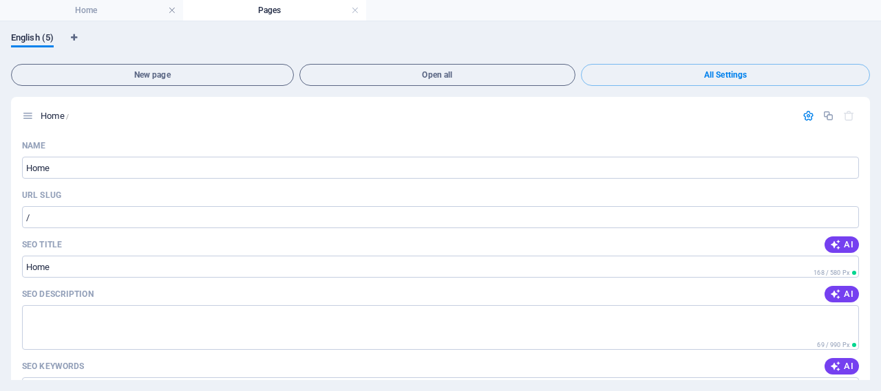
scroll to position [0, 0]
click at [266, 10] on h4 "Pages" at bounding box center [274, 10] width 183 height 15
click at [172, 9] on link at bounding box center [172, 10] width 8 height 13
